Goal: Transaction & Acquisition: Book appointment/travel/reservation

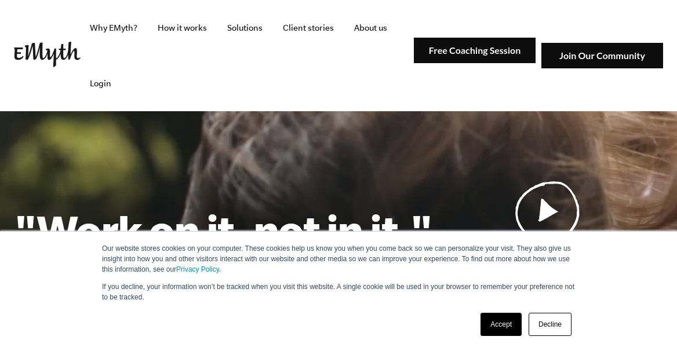
click at [509, 322] on link "Accept" at bounding box center [500, 324] width 41 height 23
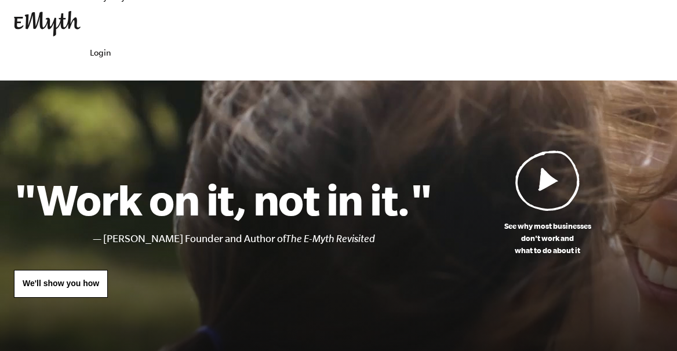
scroll to position [49, 0]
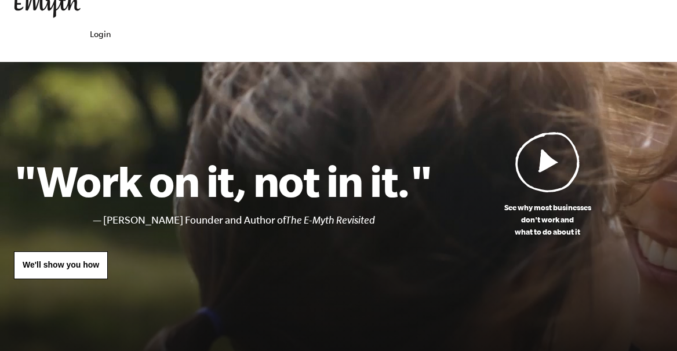
click at [543, 182] on img at bounding box center [547, 161] width 65 height 61
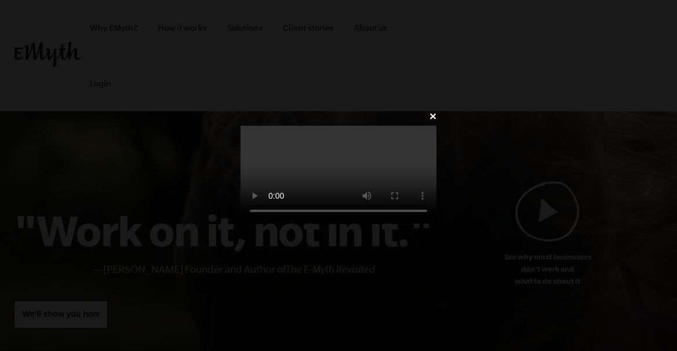
click at [436, 126] on video at bounding box center [338, 175] width 196 height 98
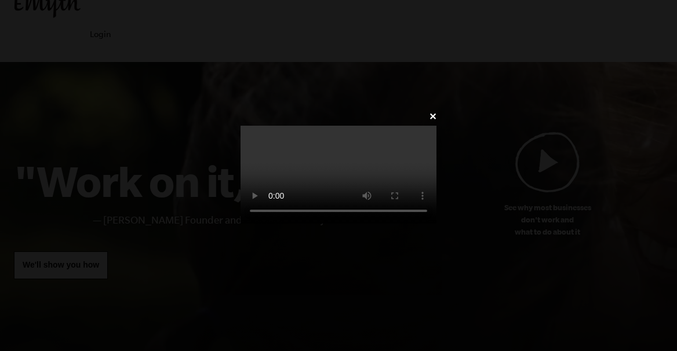
click at [240, 126] on video at bounding box center [338, 175] width 196 height 98
click at [240, 138] on video at bounding box center [338, 175] width 196 height 98
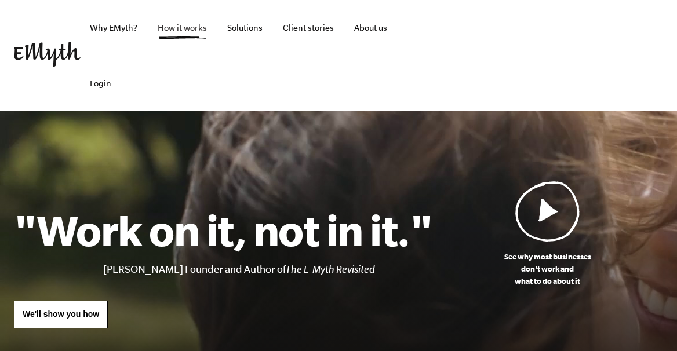
click at [184, 25] on link "How it works" at bounding box center [182, 28] width 68 height 56
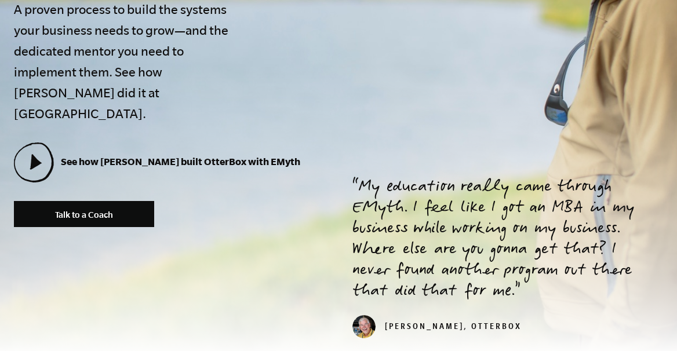
scroll to position [444, 0]
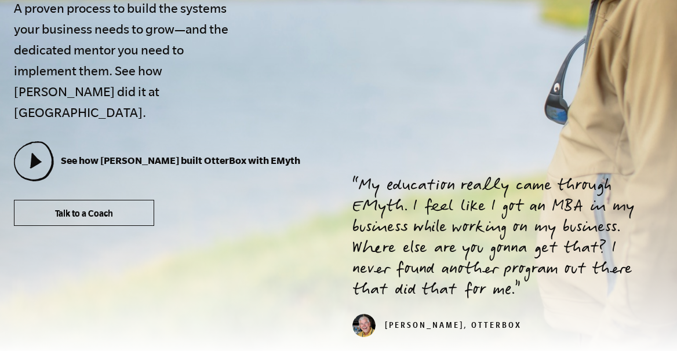
click at [68, 209] on span "Talk to a Coach" at bounding box center [84, 214] width 58 height 10
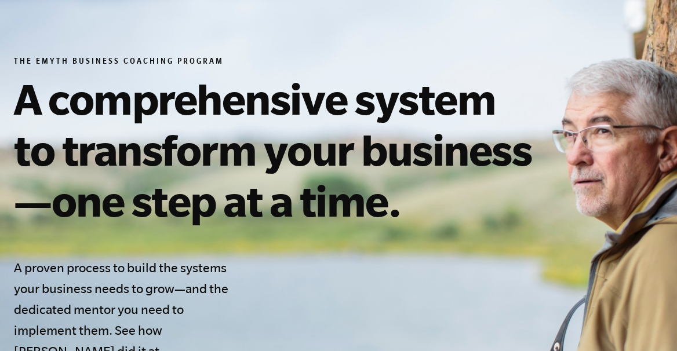
scroll to position [0, 0]
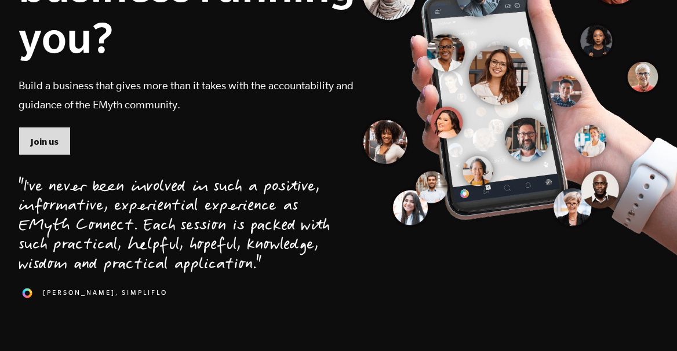
click at [31, 150] on link "Join us" at bounding box center [45, 141] width 52 height 28
